Goal: Find specific page/section: Find specific page/section

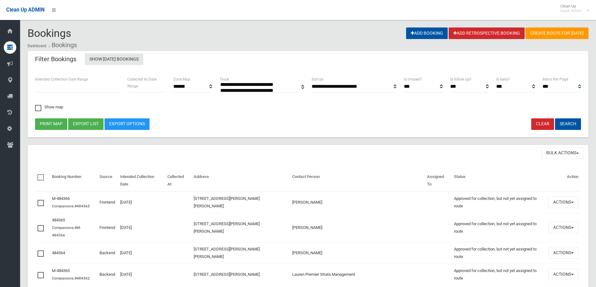
select select
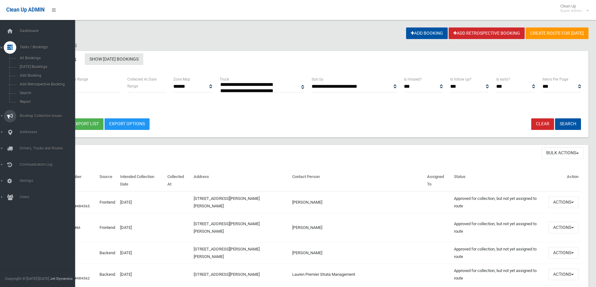
click at [31, 115] on span "Booking Collection Issues" at bounding box center [49, 116] width 62 height 4
click at [33, 75] on span "All Reported Issues" at bounding box center [46, 74] width 57 height 4
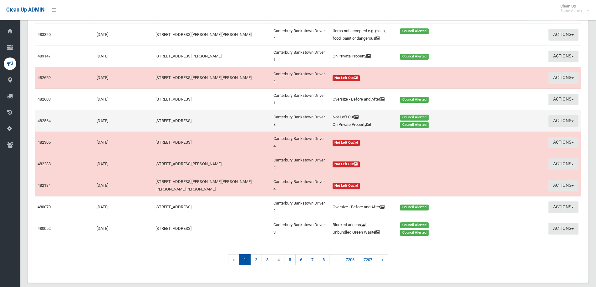
scroll to position [96, 0]
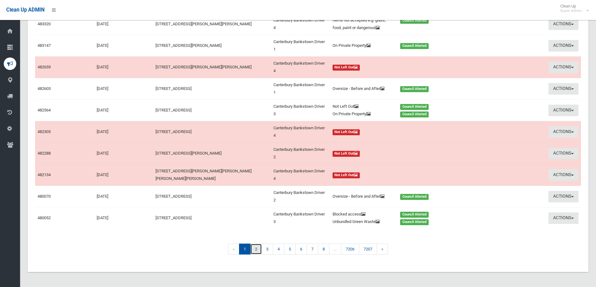
click at [255, 249] on link "2" at bounding box center [256, 249] width 12 height 11
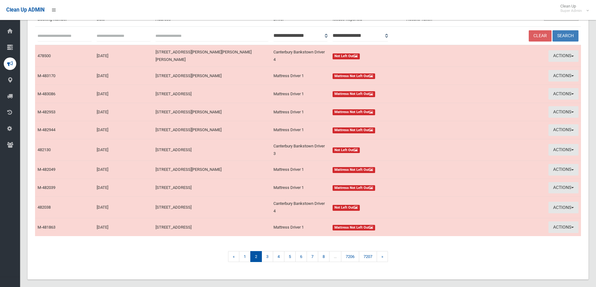
scroll to position [71, 0]
